Goal: Task Accomplishment & Management: Use online tool/utility

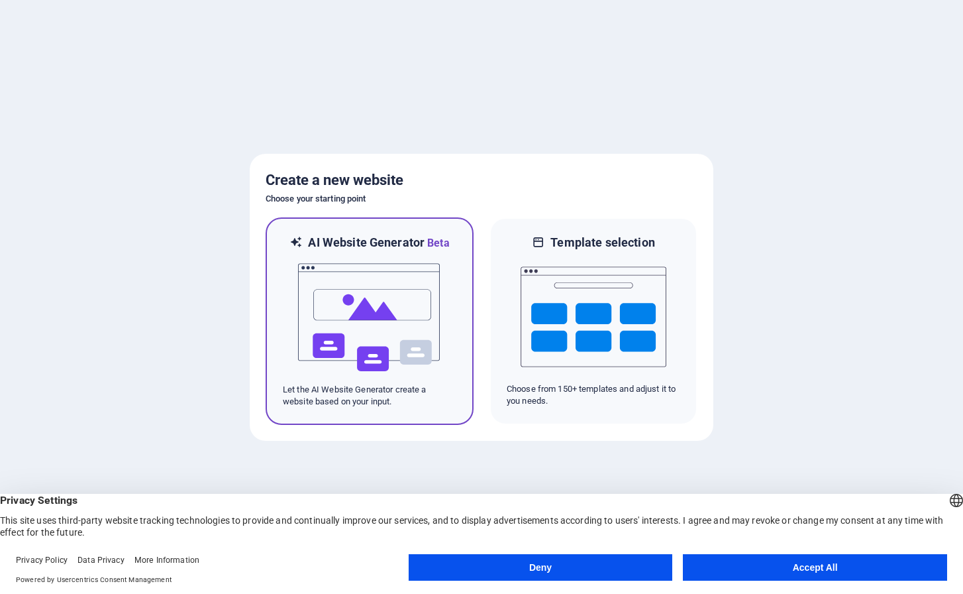
click at [445, 300] on div at bounding box center [370, 317] width 174 height 132
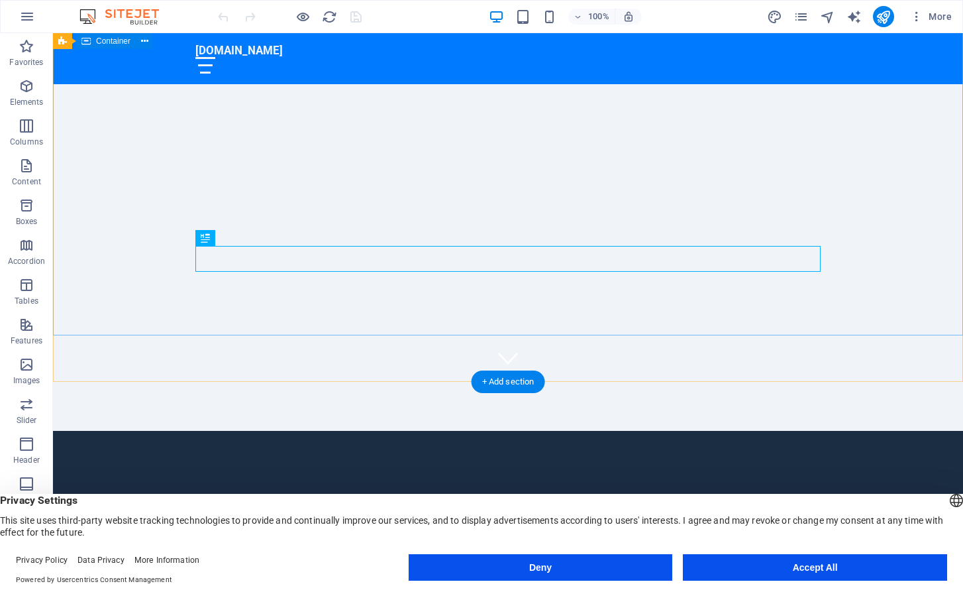
scroll to position [195, 0]
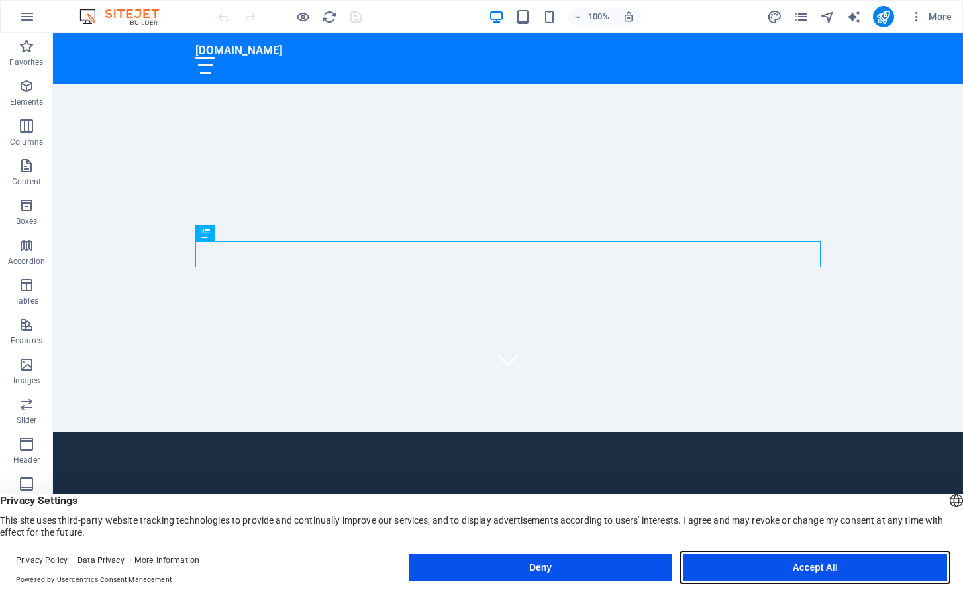
click at [803, 555] on button "Accept All" at bounding box center [815, 567] width 264 height 26
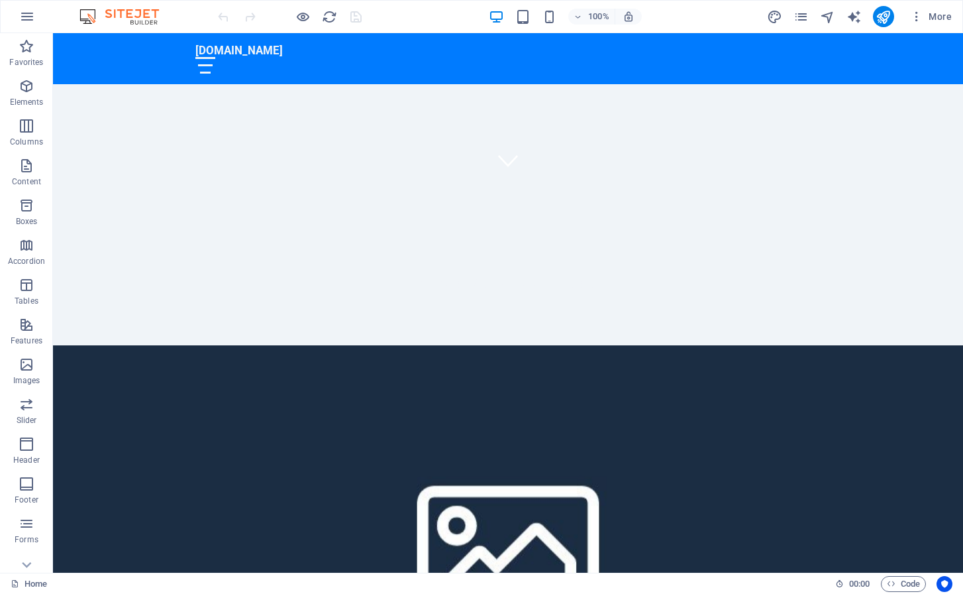
scroll to position [0, 0]
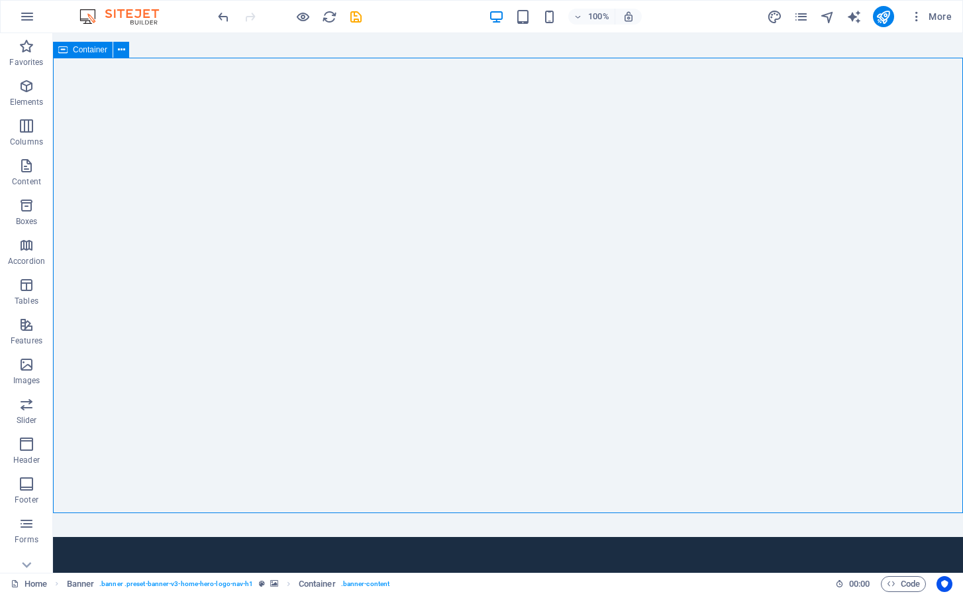
scroll to position [13, 0]
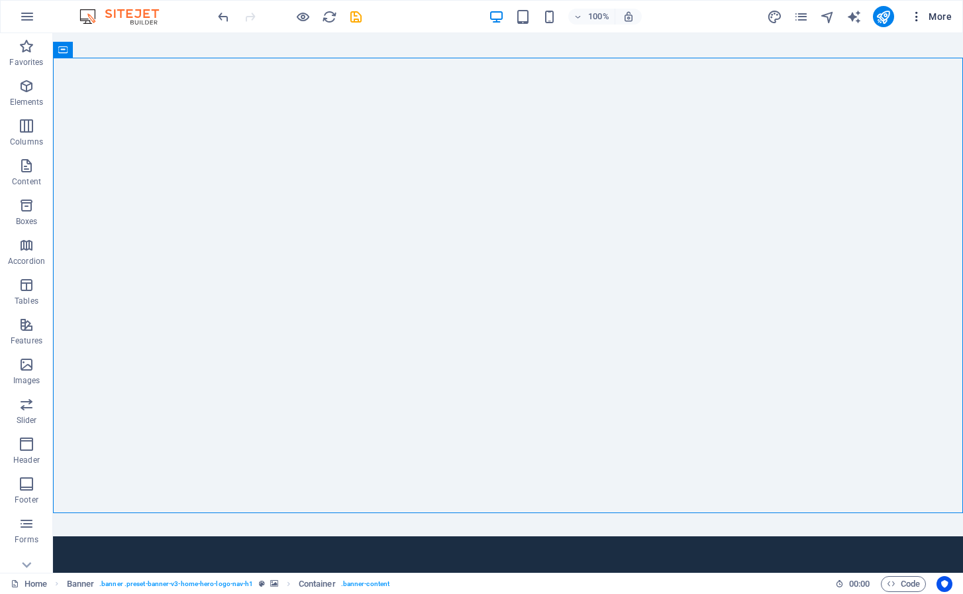
click at [923, 17] on icon "button" at bounding box center [916, 16] width 13 height 13
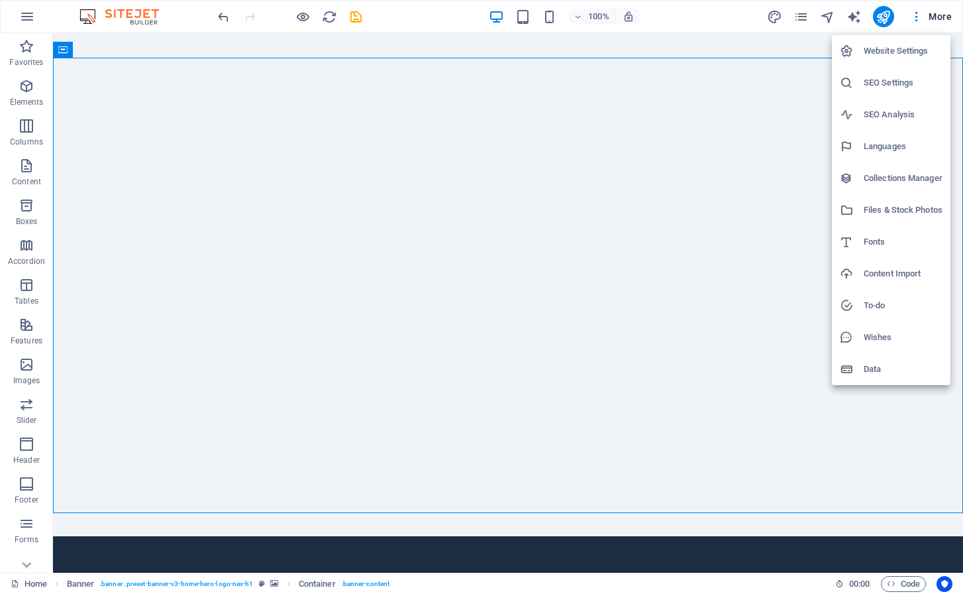
click at [915, 16] on div at bounding box center [481, 297] width 963 height 594
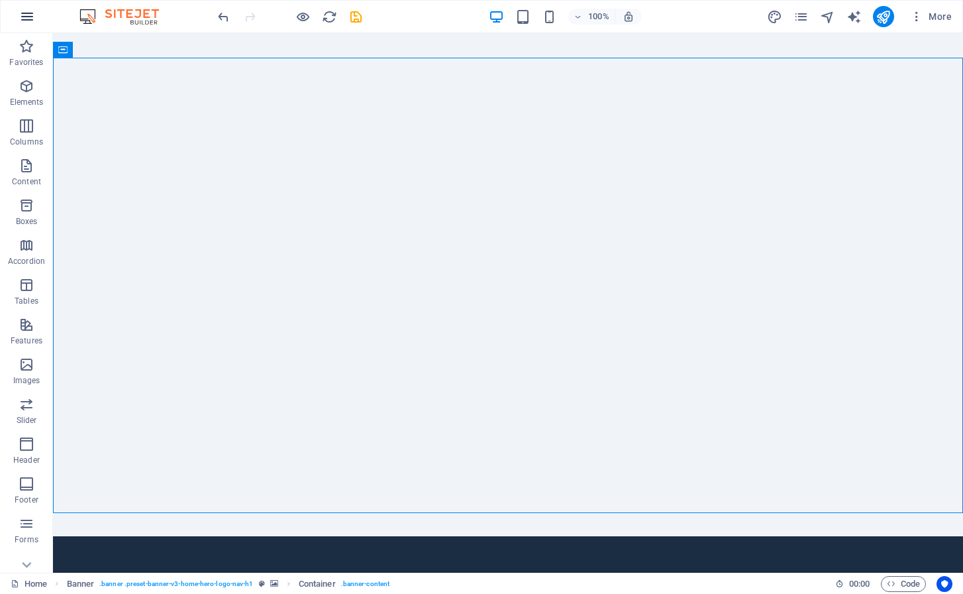
click at [21, 22] on icon "button" at bounding box center [27, 17] width 16 height 16
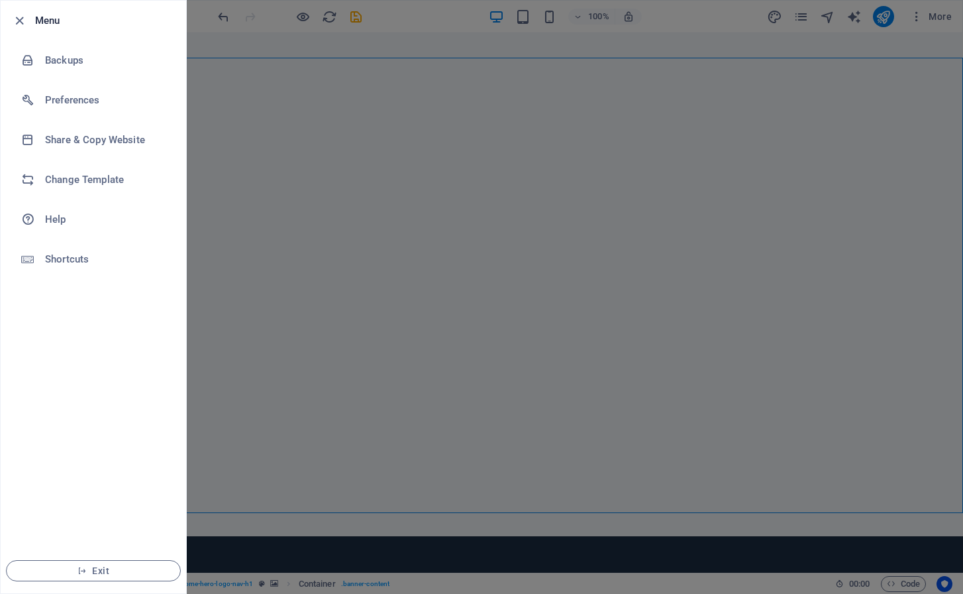
click at [13, 19] on icon "button" at bounding box center [19, 20] width 15 height 15
